Goal: Entertainment & Leisure: Consume media (video, audio)

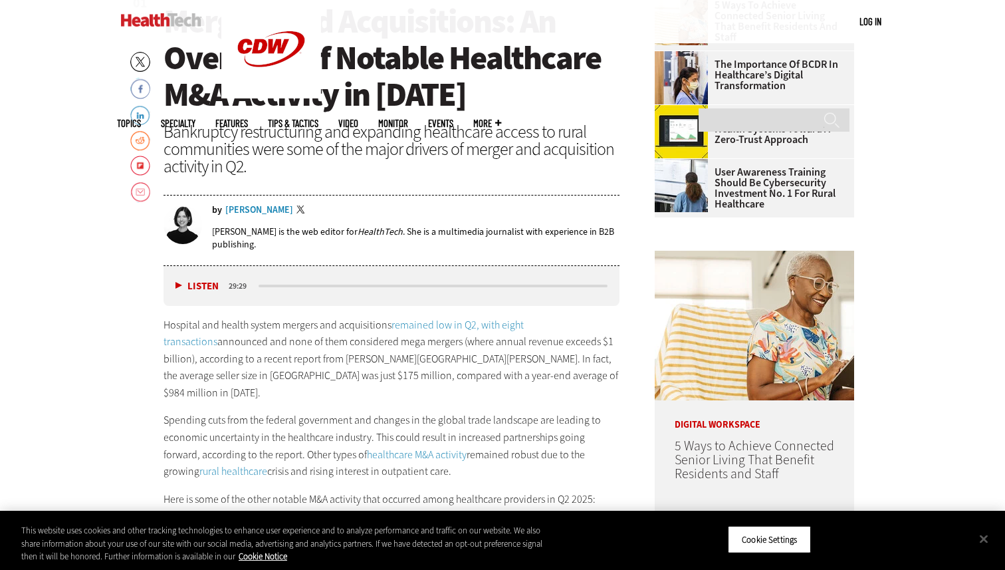
click at [180, 279] on div "Listen Pause" at bounding box center [200, 286] width 53 height 15
click at [178, 285] on button "Listen" at bounding box center [196, 286] width 43 height 10
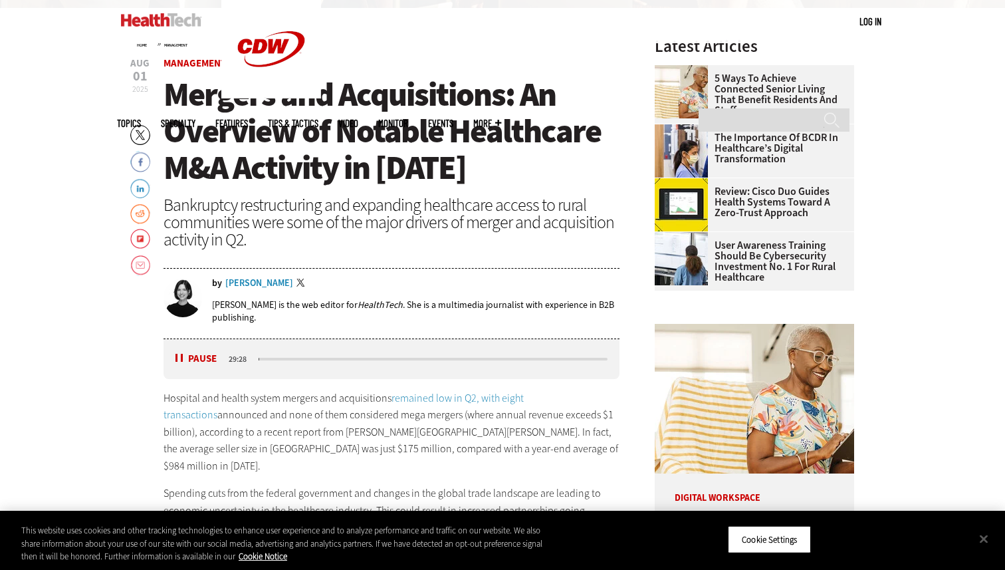
scroll to position [459, 0]
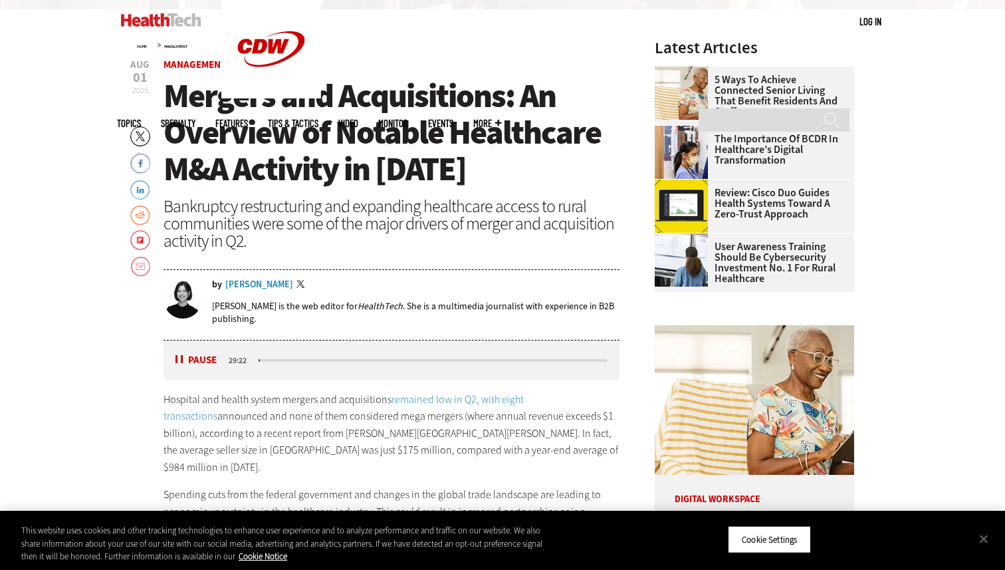
click at [179, 360] on button "Pause" at bounding box center [195, 360] width 41 height 10
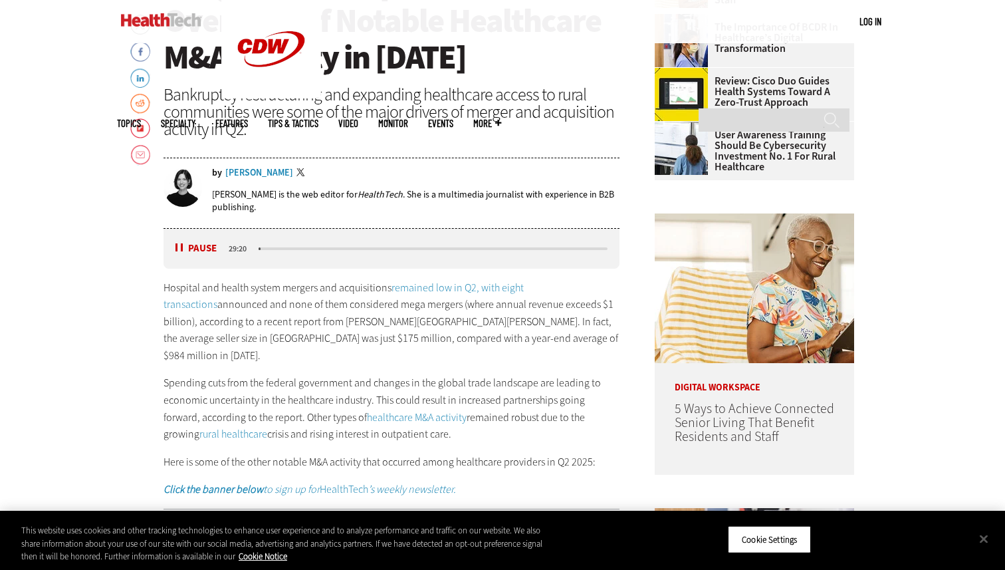
scroll to position [356, 0]
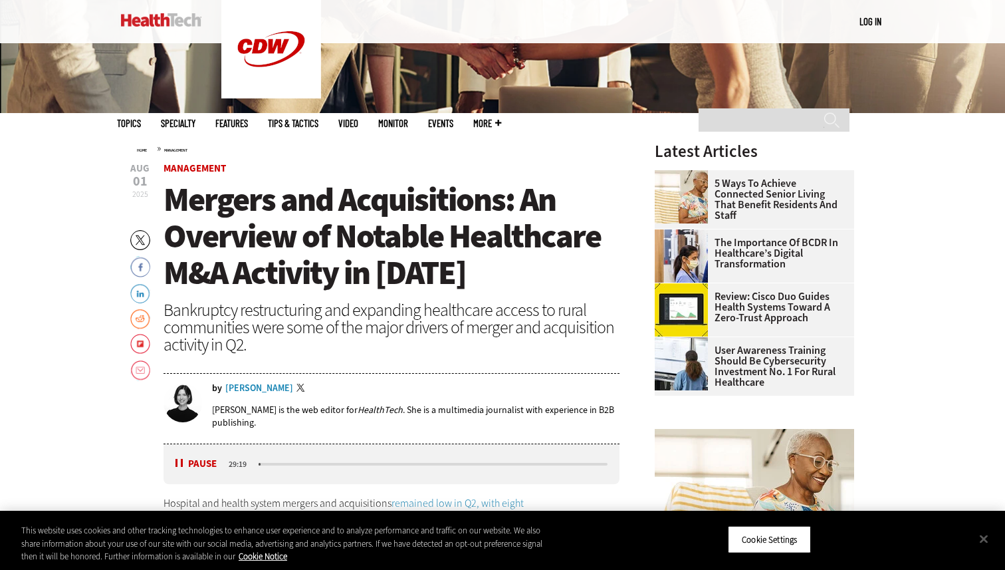
click at [180, 462] on button "Pause" at bounding box center [195, 464] width 41 height 10
click at [394, 343] on div "Bankruptcy restructuring and expanding healthcare access to rural communities w…" at bounding box center [392, 327] width 456 height 52
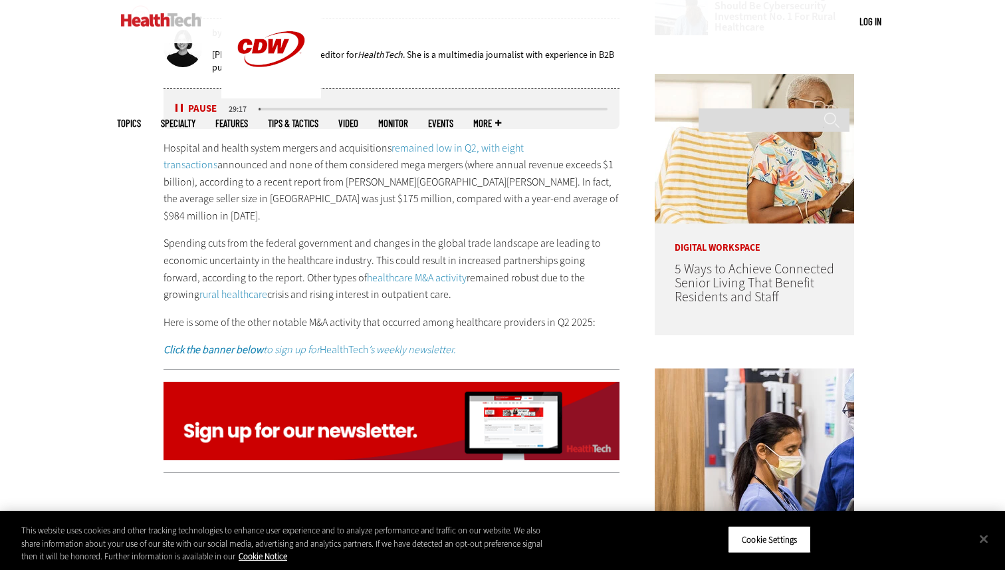
scroll to position [640, 0]
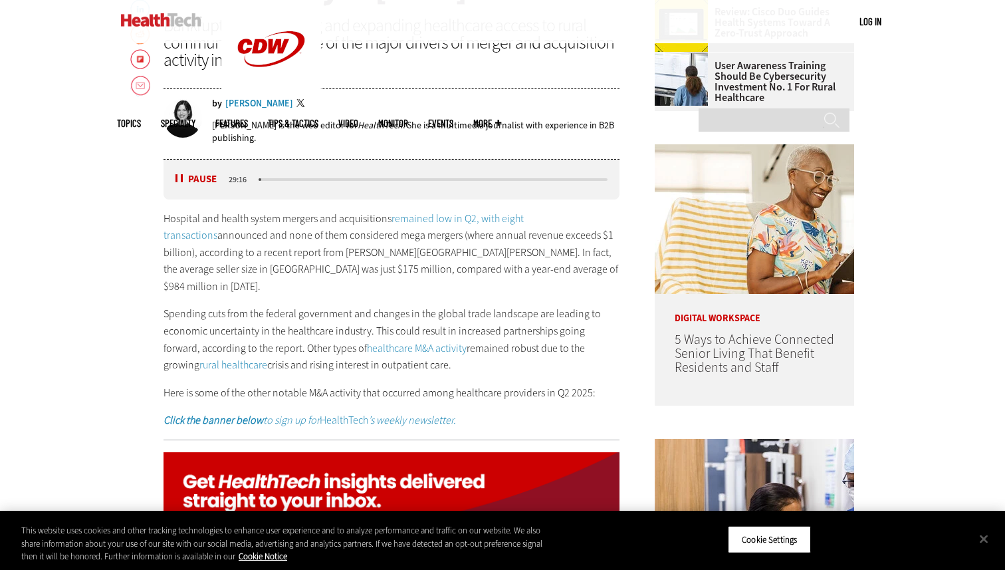
click at [179, 170] on div "Listen Pause 29:16" at bounding box center [392, 180] width 456 height 40
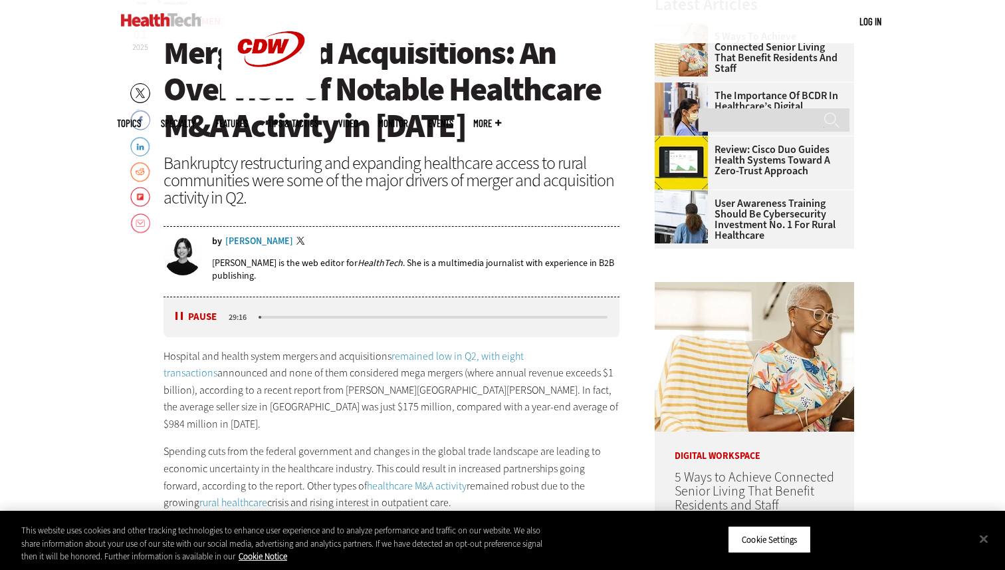
scroll to position [500, 0]
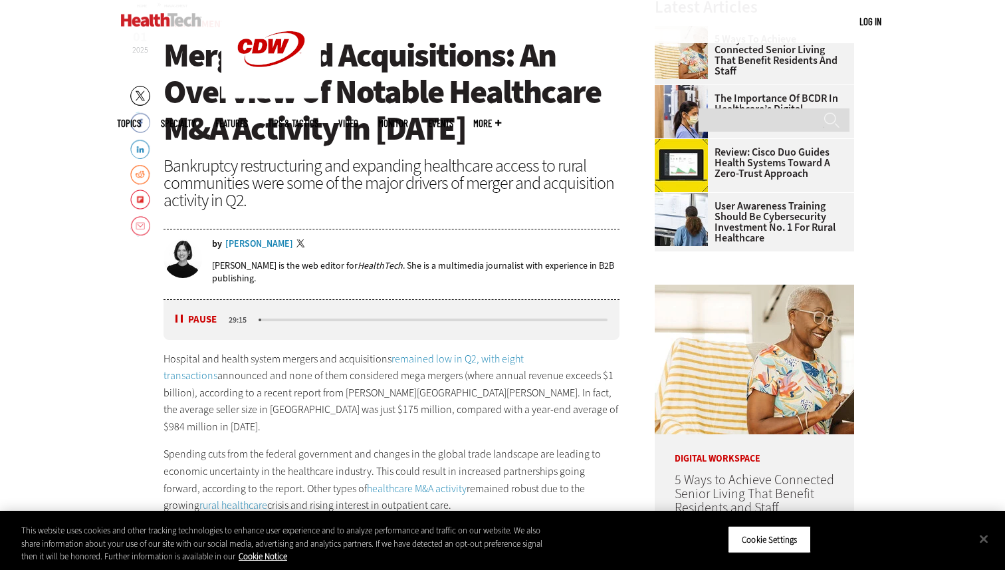
click at [175, 317] on div "Listen Pause" at bounding box center [200, 319] width 53 height 14
click at [178, 322] on button "Pause" at bounding box center [195, 319] width 41 height 10
click at [987, 538] on button "Close" at bounding box center [983, 538] width 29 height 29
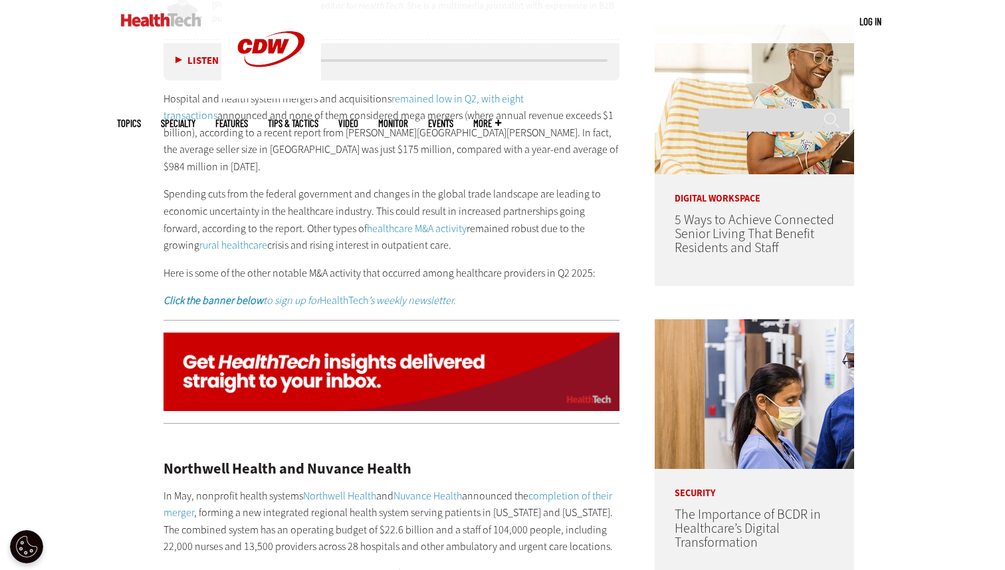
scroll to position [764, 0]
